Goal: Task Accomplishment & Management: Manage account settings

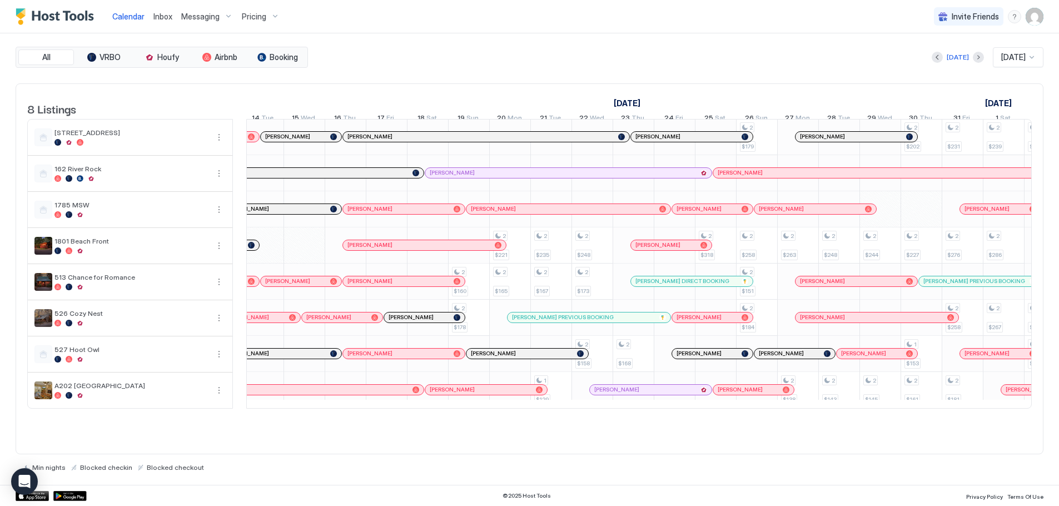
scroll to position [1, 744]
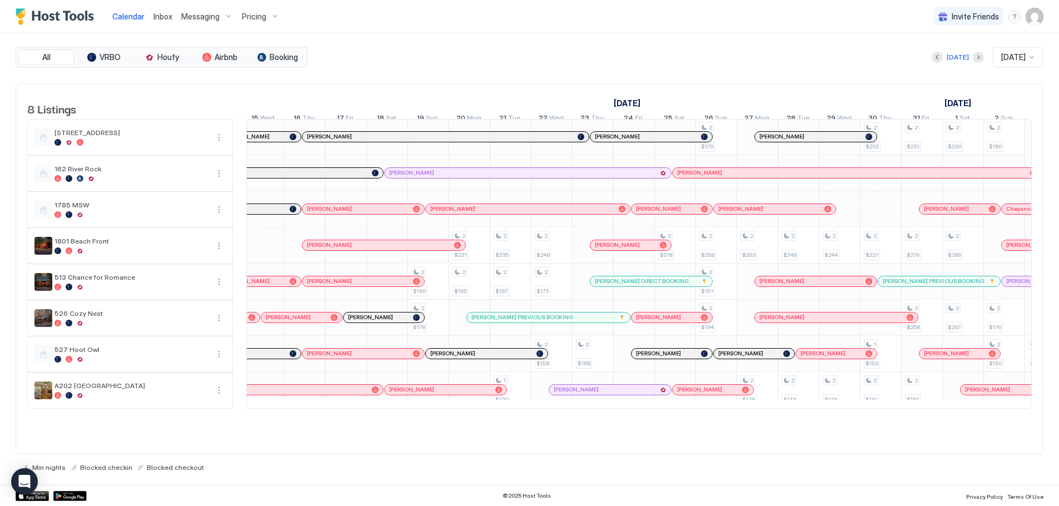
click at [692, 393] on span "[PERSON_NAME]" at bounding box center [699, 389] width 45 height 7
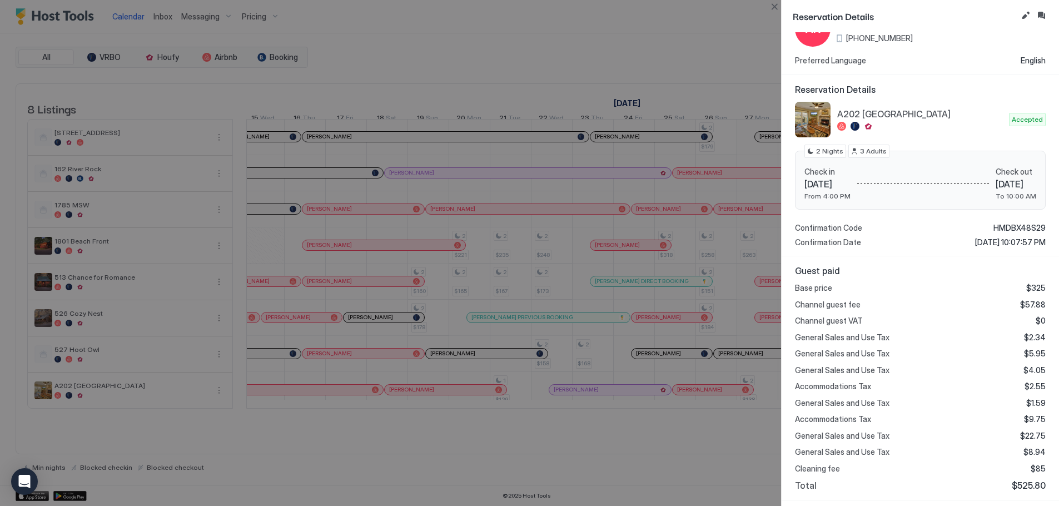
scroll to position [0, 0]
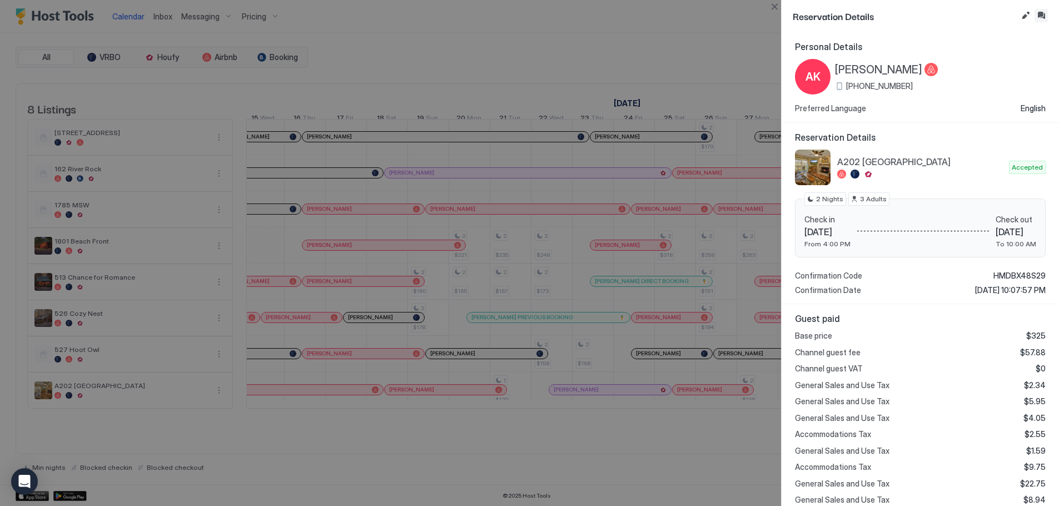
click at [1043, 15] on button "Inbox" at bounding box center [1041, 15] width 13 height 13
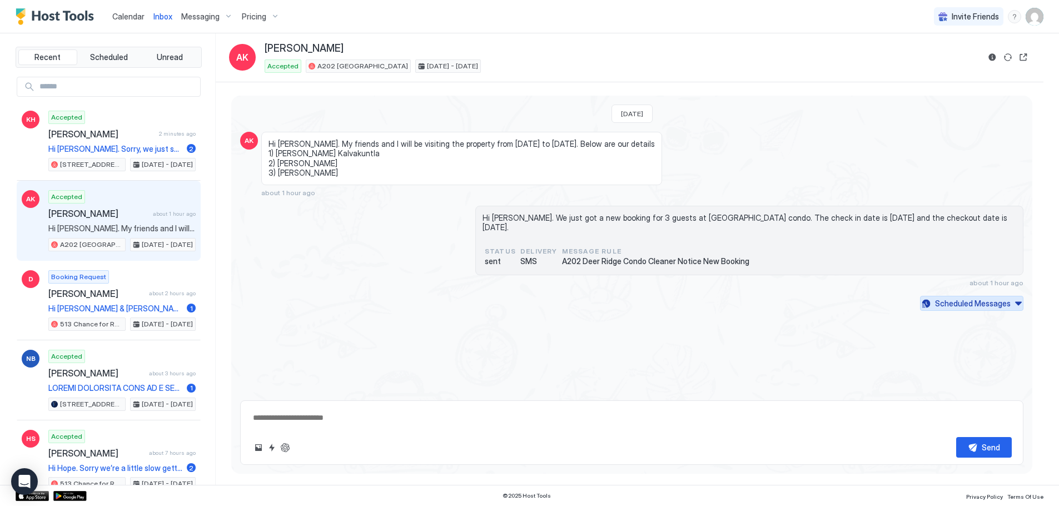
click at [996, 297] on div "Scheduled Messages" at bounding box center [973, 303] width 76 height 12
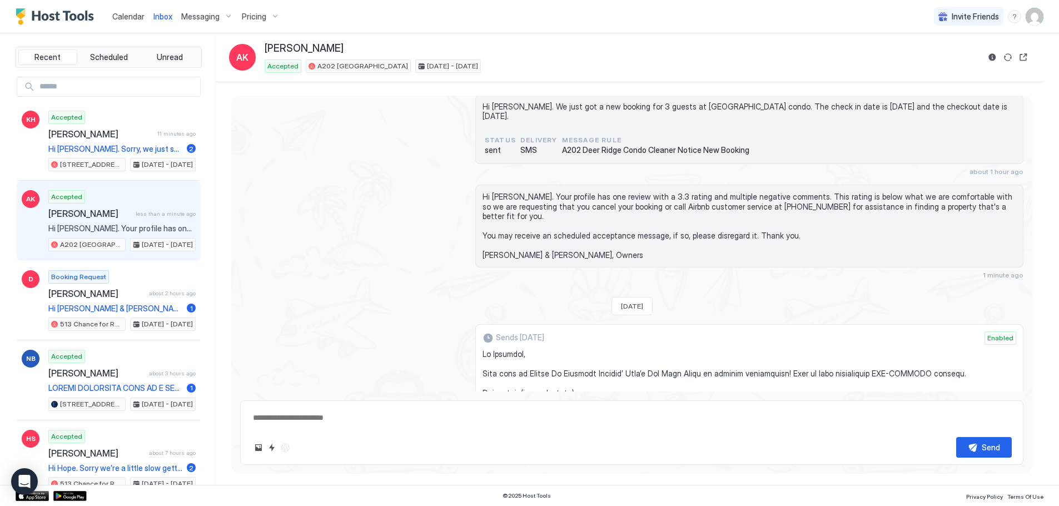
scroll to position [205, 0]
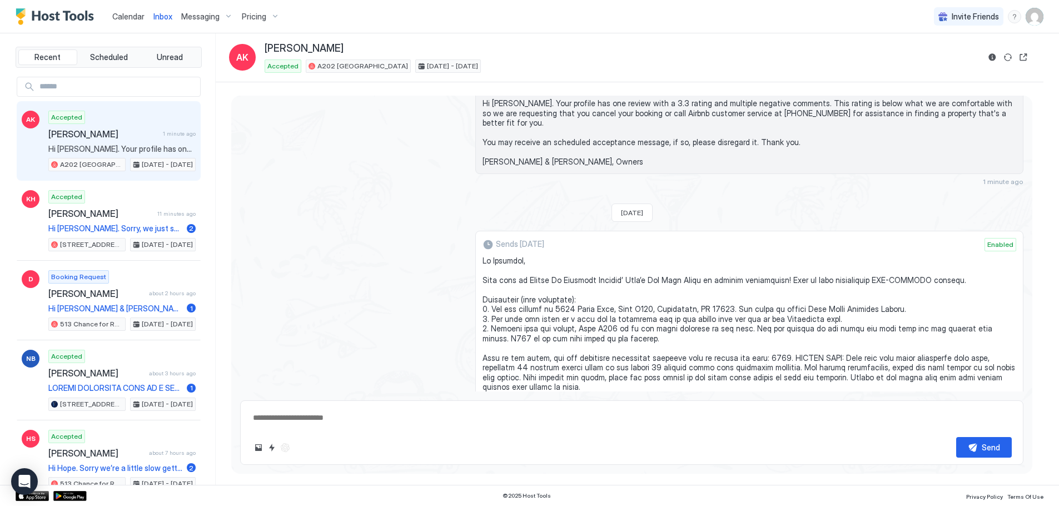
click at [130, 14] on span "Calendar" at bounding box center [128, 16] width 32 height 9
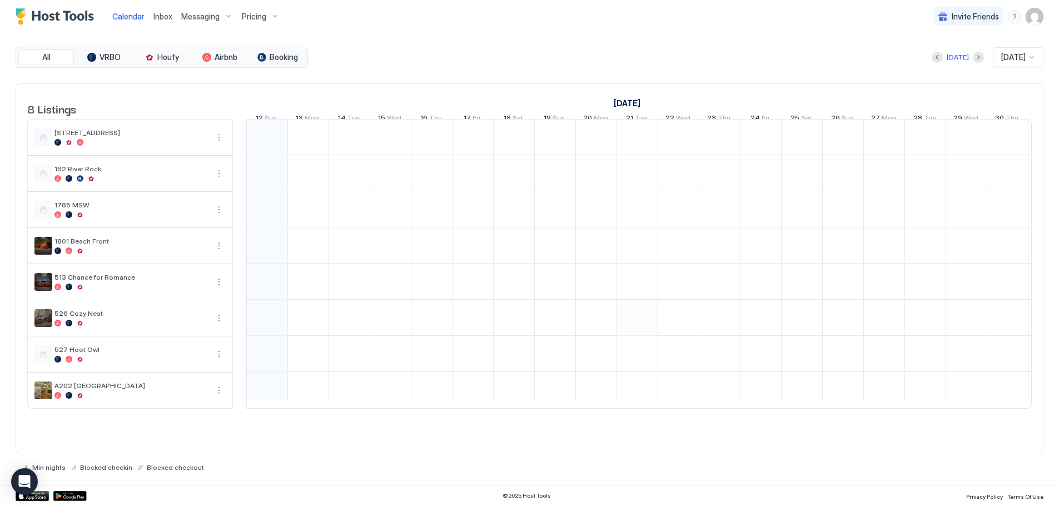
scroll to position [0, 618]
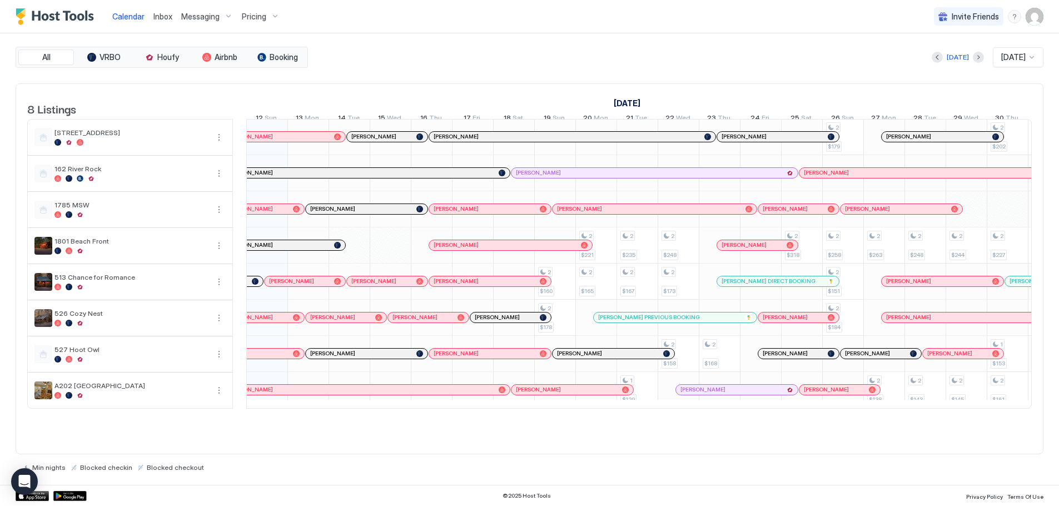
click at [265, 12] on div "Pricing" at bounding box center [260, 16] width 47 height 19
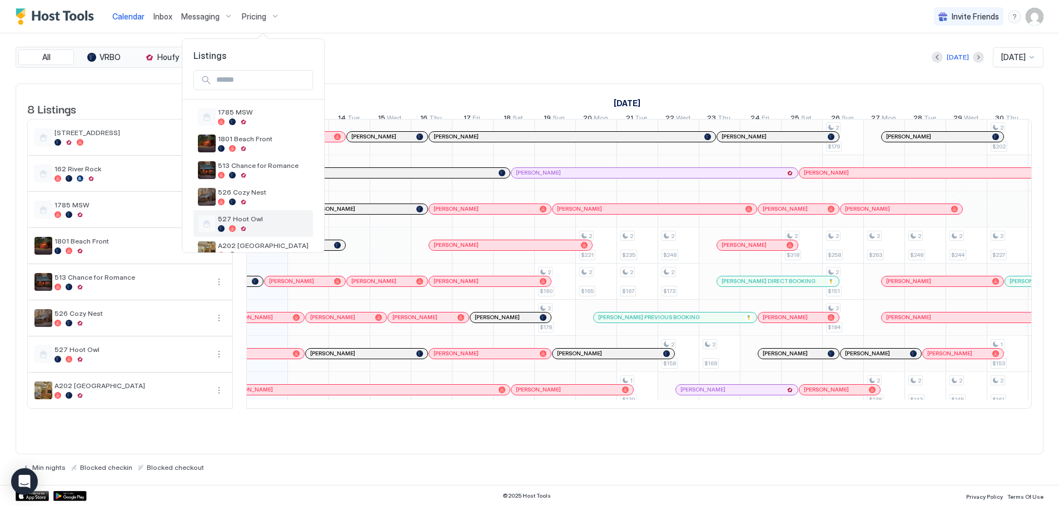
scroll to position [105, 0]
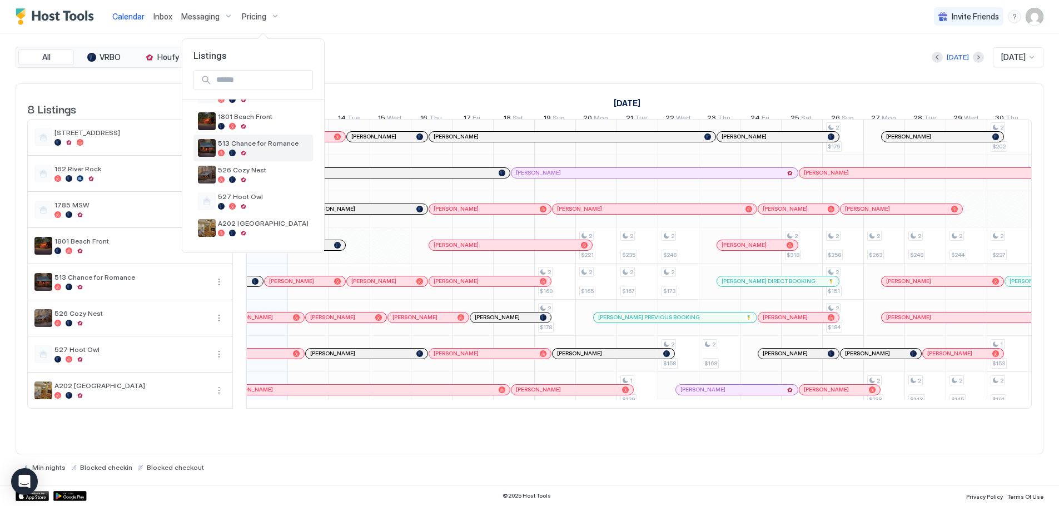
click at [246, 151] on div at bounding box center [243, 153] width 7 height 7
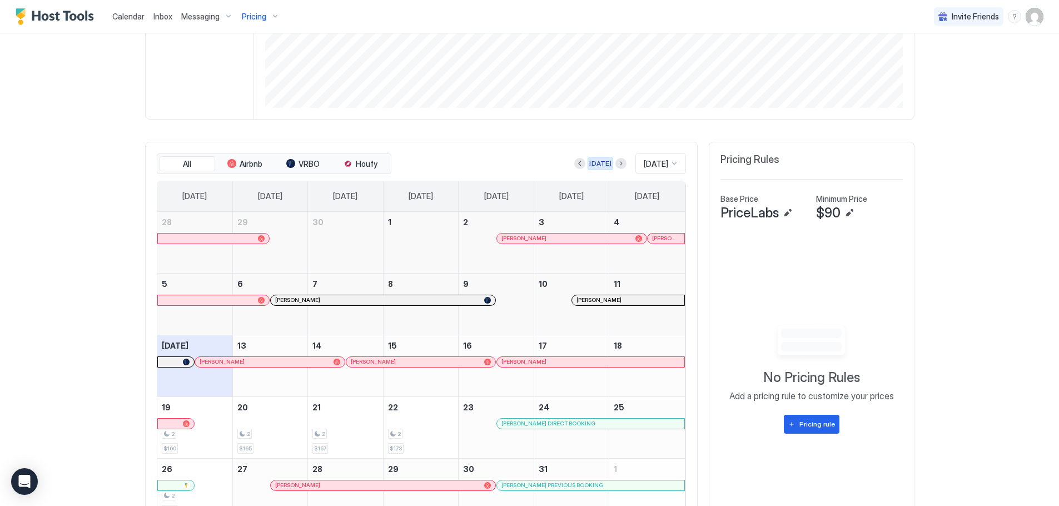
scroll to position [289, 0]
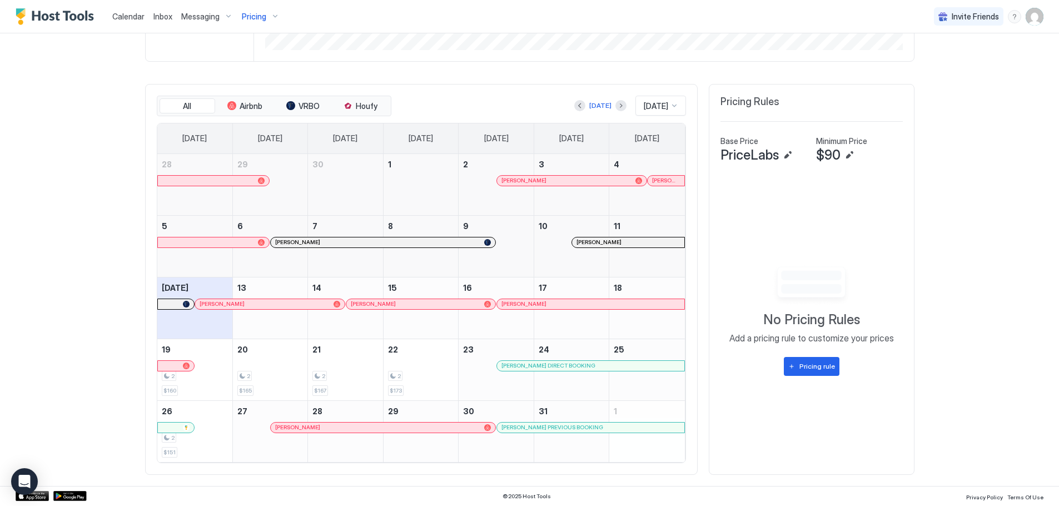
click at [615, 107] on button "Next month" at bounding box center [620, 105] width 11 height 11
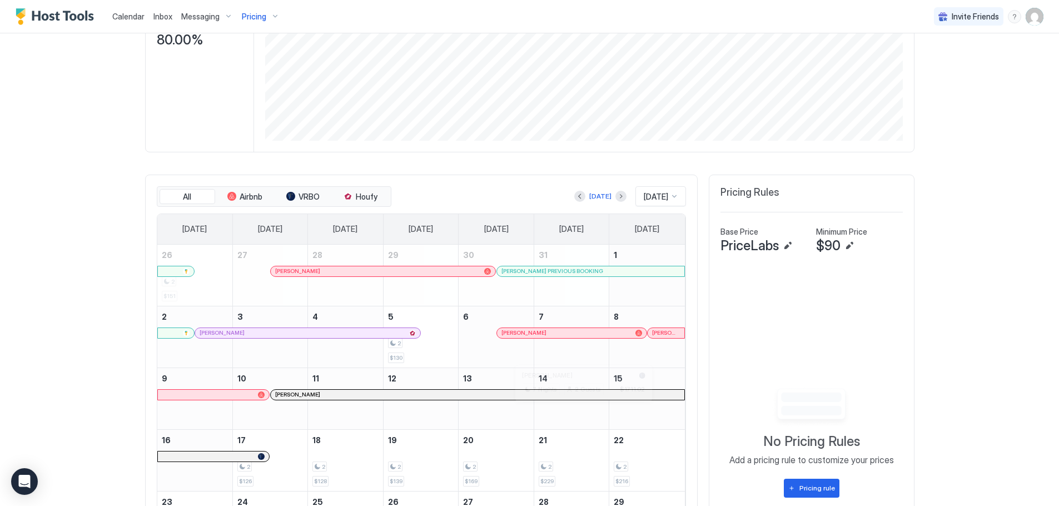
scroll to position [178, 0]
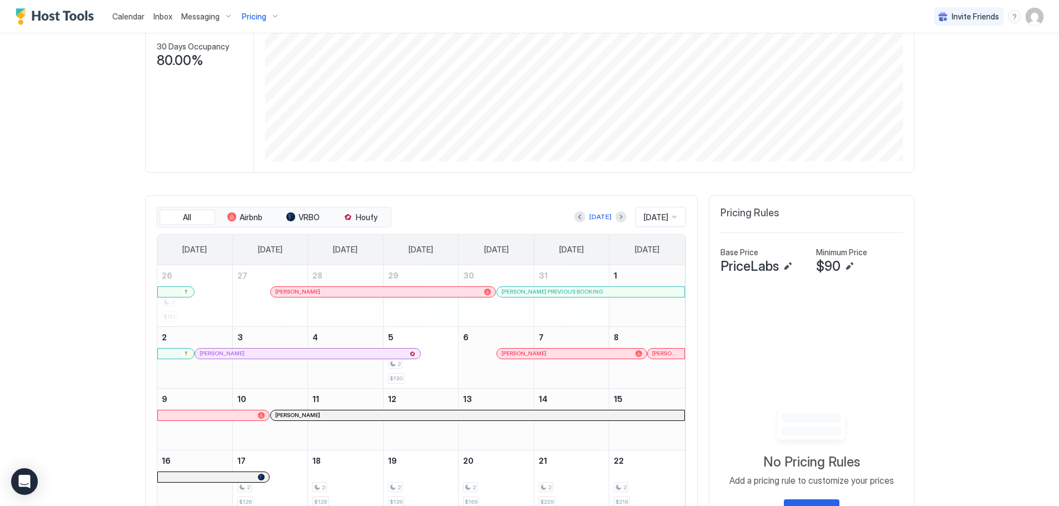
click at [268, 19] on div "Pricing" at bounding box center [260, 16] width 47 height 19
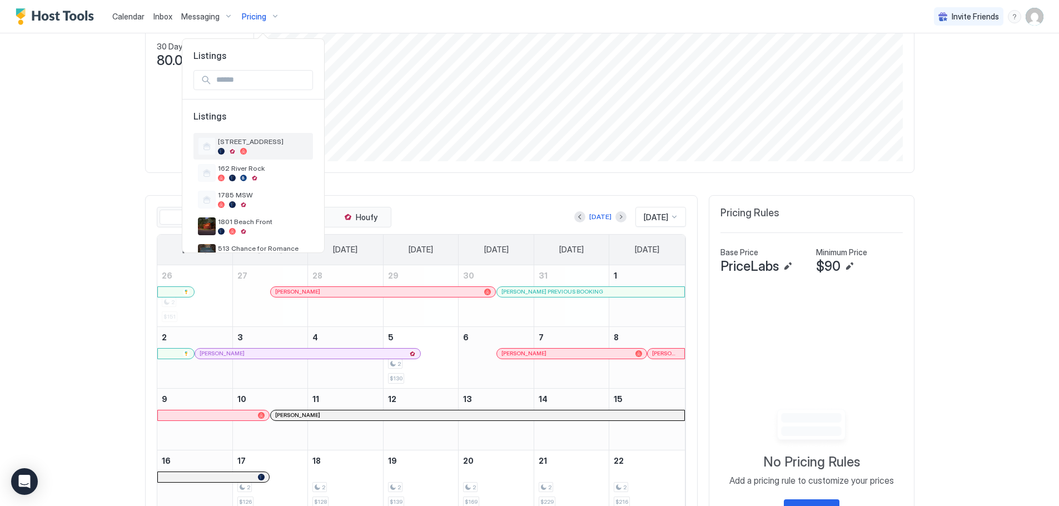
click at [237, 149] on div at bounding box center [263, 151] width 91 height 7
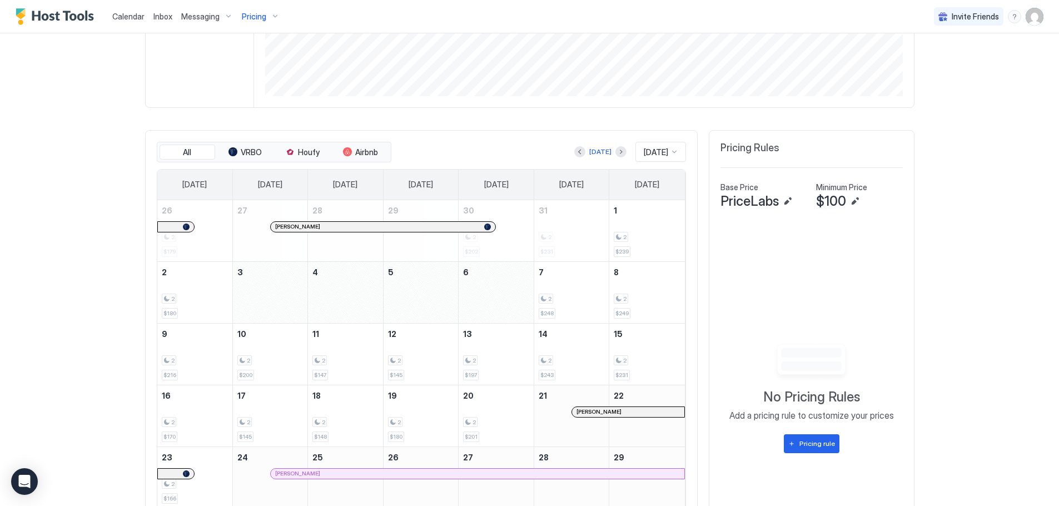
scroll to position [233, 0]
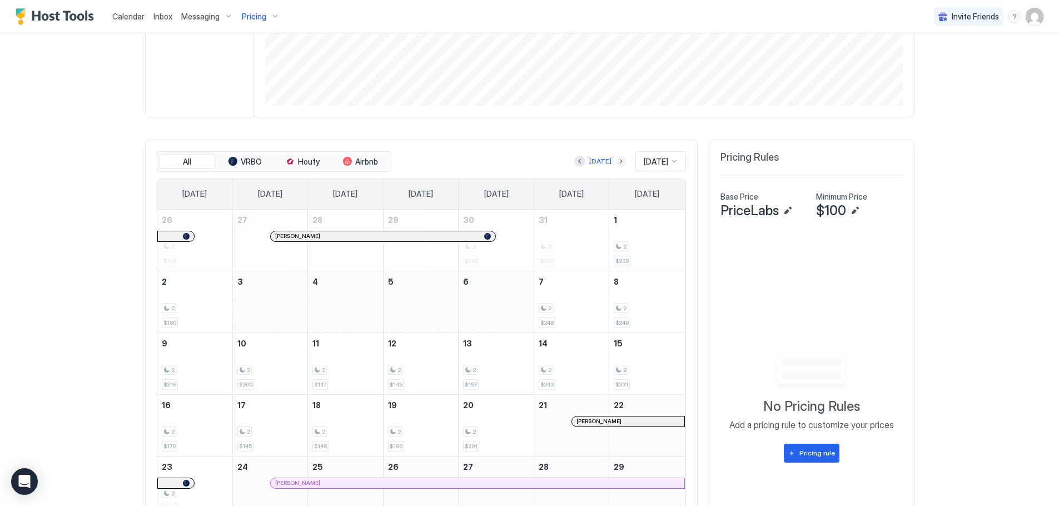
click at [615, 165] on button "Next month" at bounding box center [620, 161] width 11 height 11
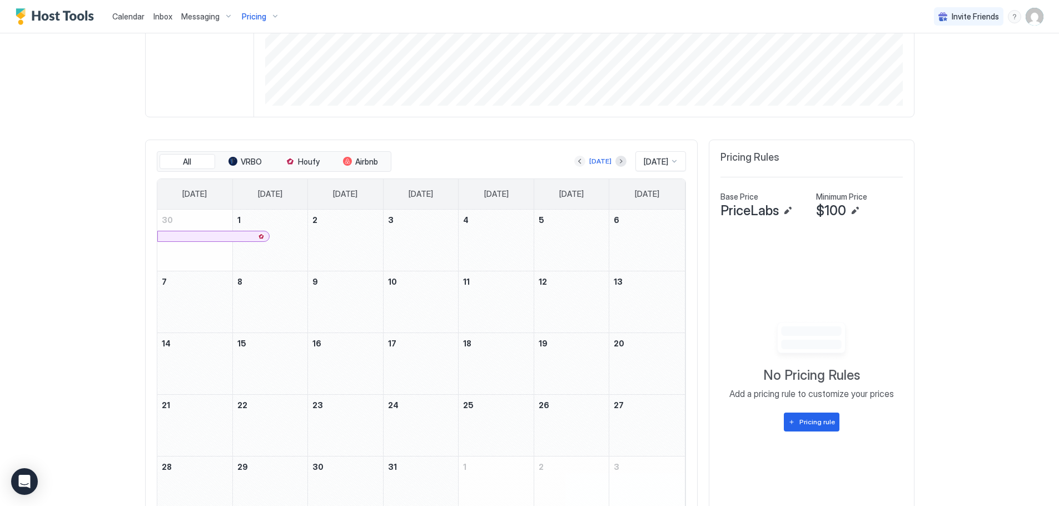
click at [574, 163] on button "Previous month" at bounding box center [579, 161] width 11 height 11
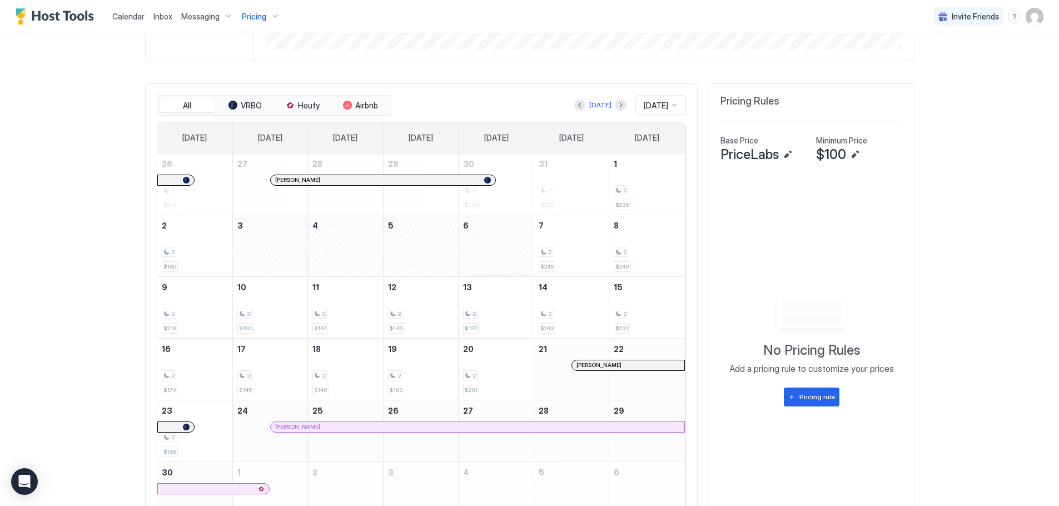
scroll to position [178, 0]
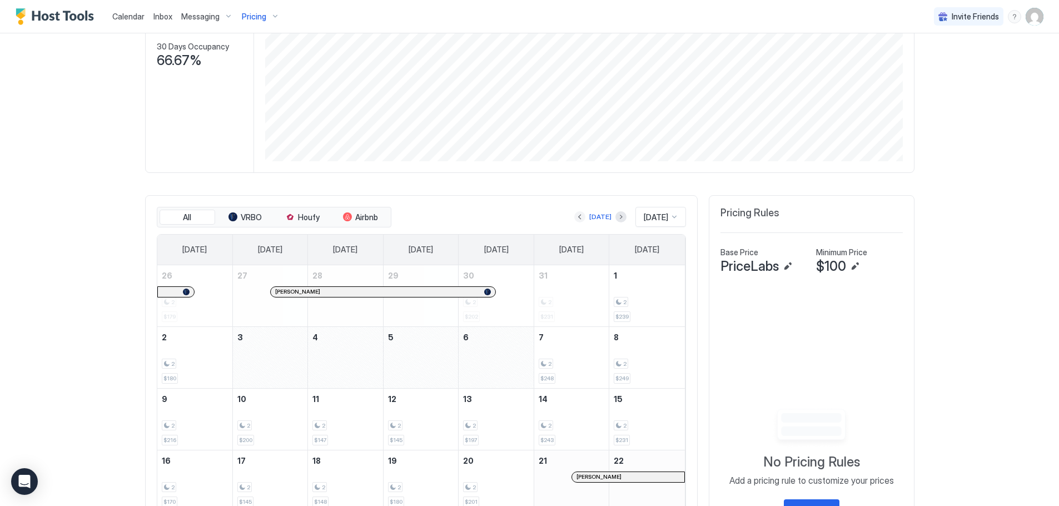
click at [574, 214] on button "Previous month" at bounding box center [579, 216] width 11 height 11
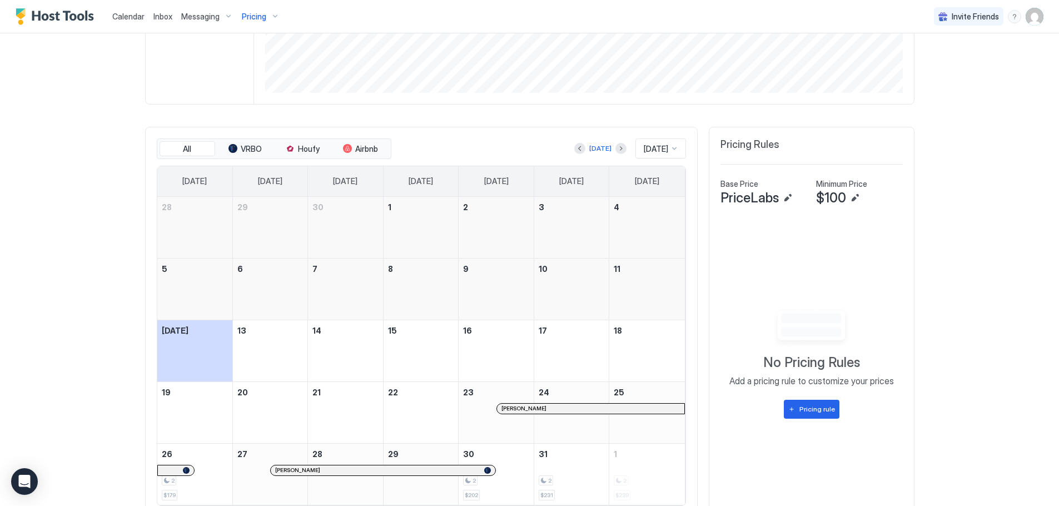
scroll to position [289, 0]
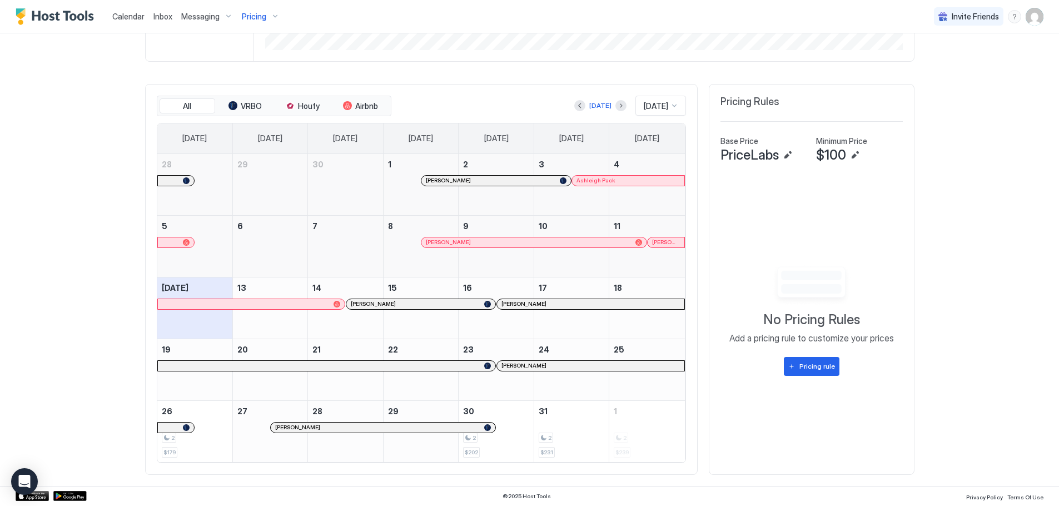
click at [363, 424] on div "[PERSON_NAME]" at bounding box center [377, 427] width 205 height 7
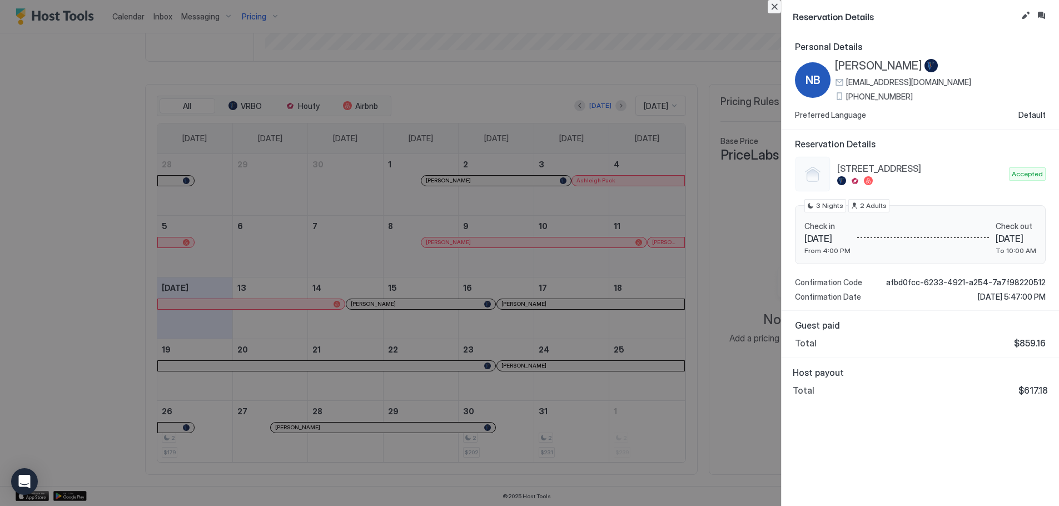
click at [779, 7] on button "Close" at bounding box center [774, 6] width 13 height 13
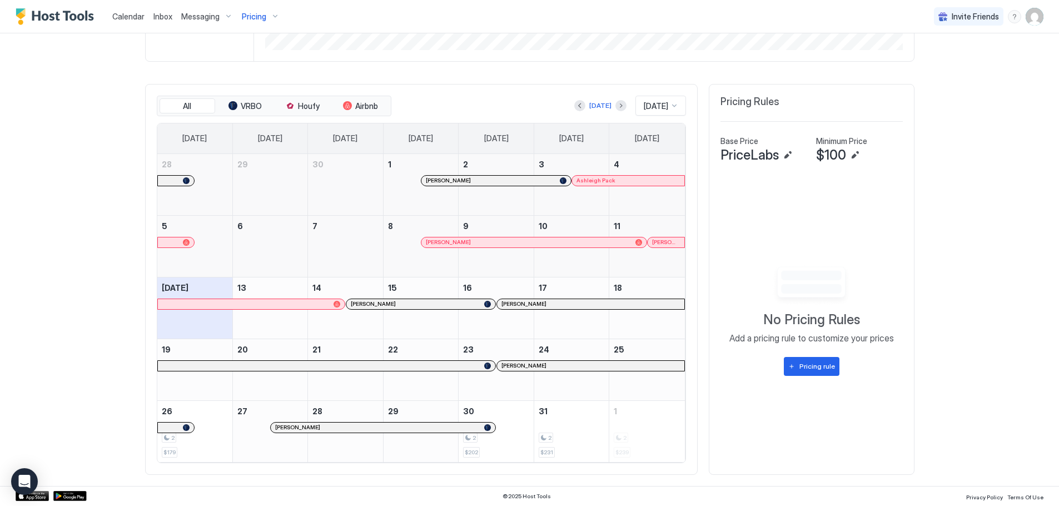
drag, startPoint x: 113, startPoint y: 14, endPoint x: 118, endPoint y: 17, distance: 6.0
click at [113, 14] on span "Calendar" at bounding box center [128, 16] width 32 height 9
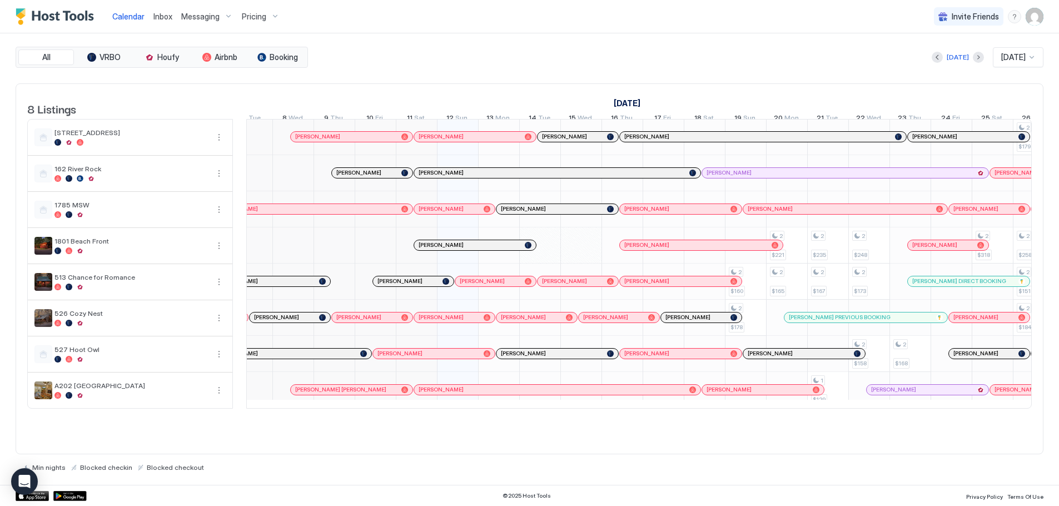
scroll to position [1, 386]
